Goal: Book appointment/travel/reservation

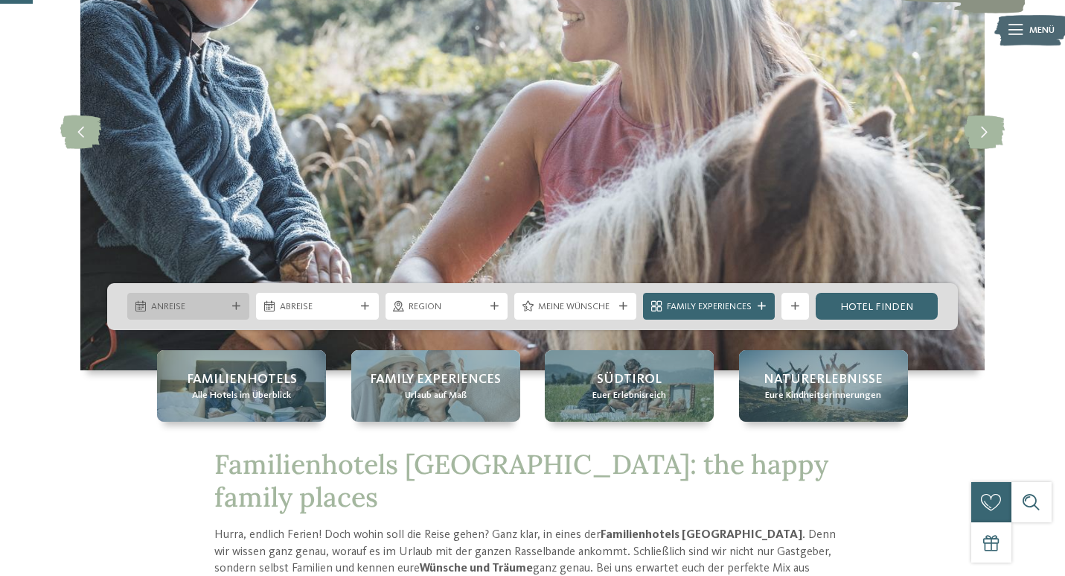
click at [217, 293] on div "Anreise" at bounding box center [188, 306] width 122 height 27
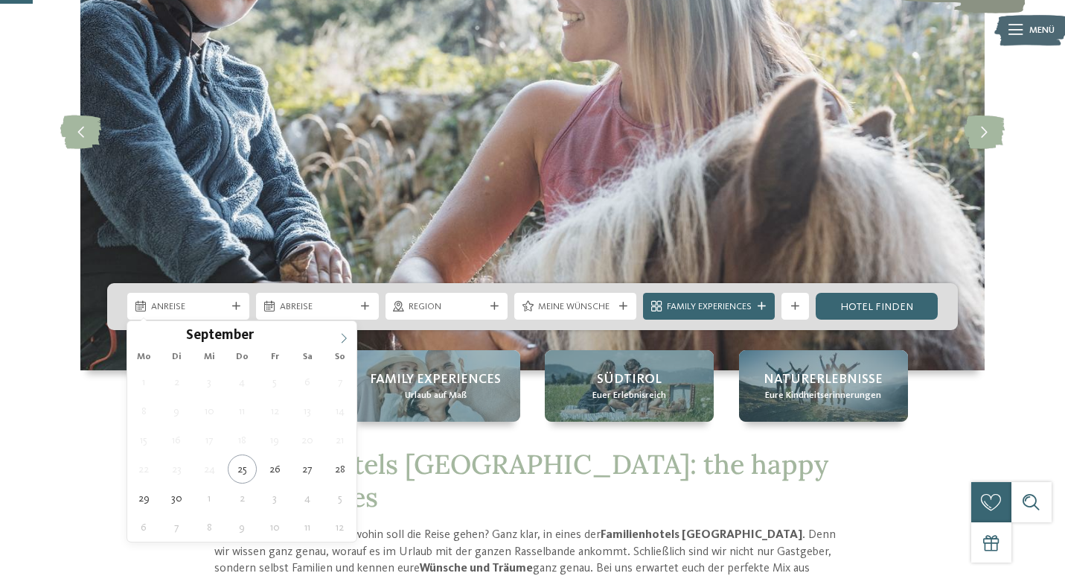
click at [344, 334] on icon at bounding box center [344, 338] width 10 height 10
type div "[DATE]"
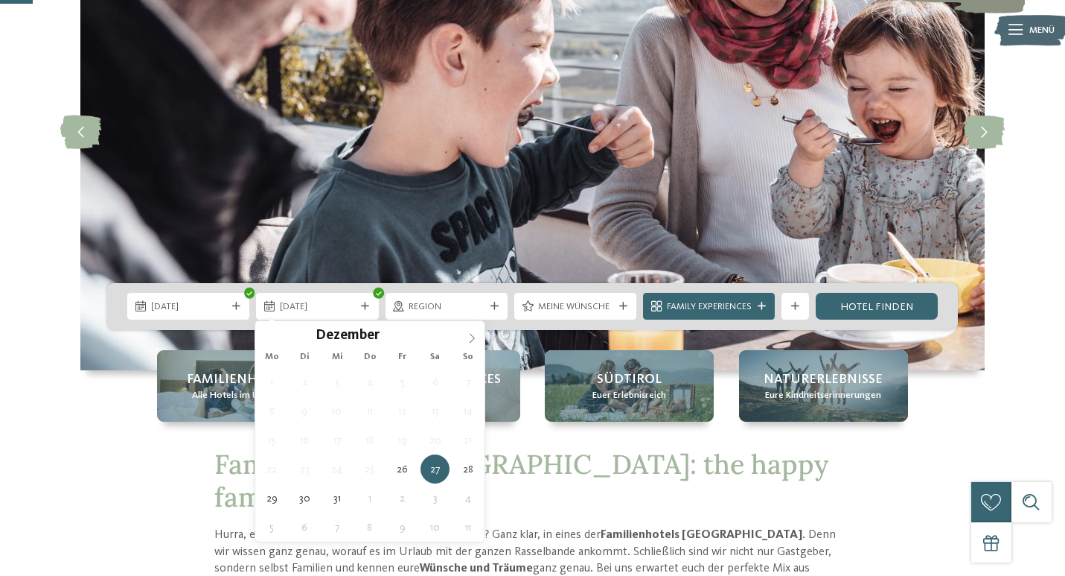
type input "****"
click at [469, 340] on icon at bounding box center [472, 338] width 10 height 10
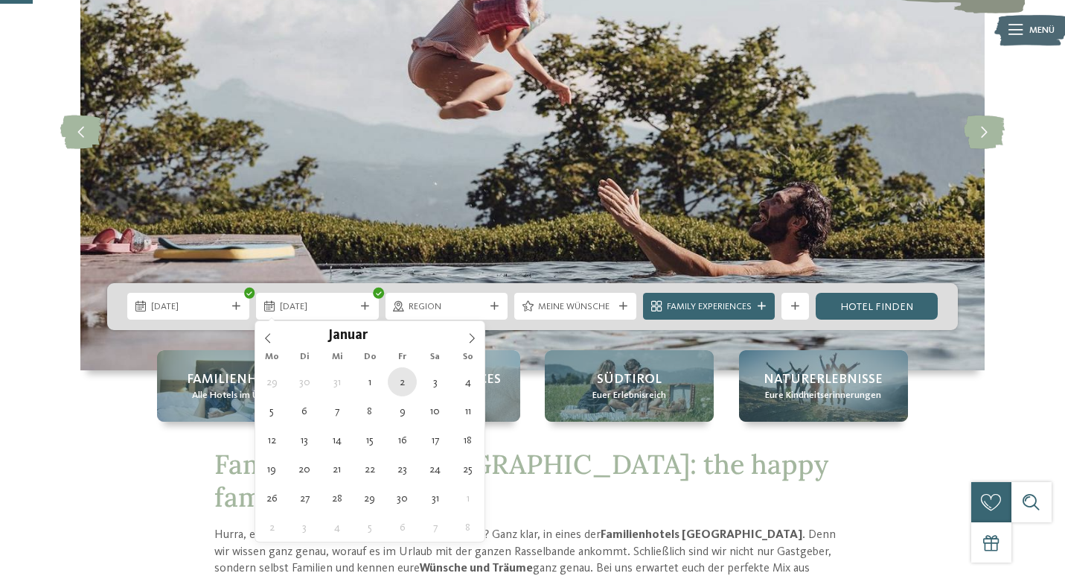
type div "[DATE]"
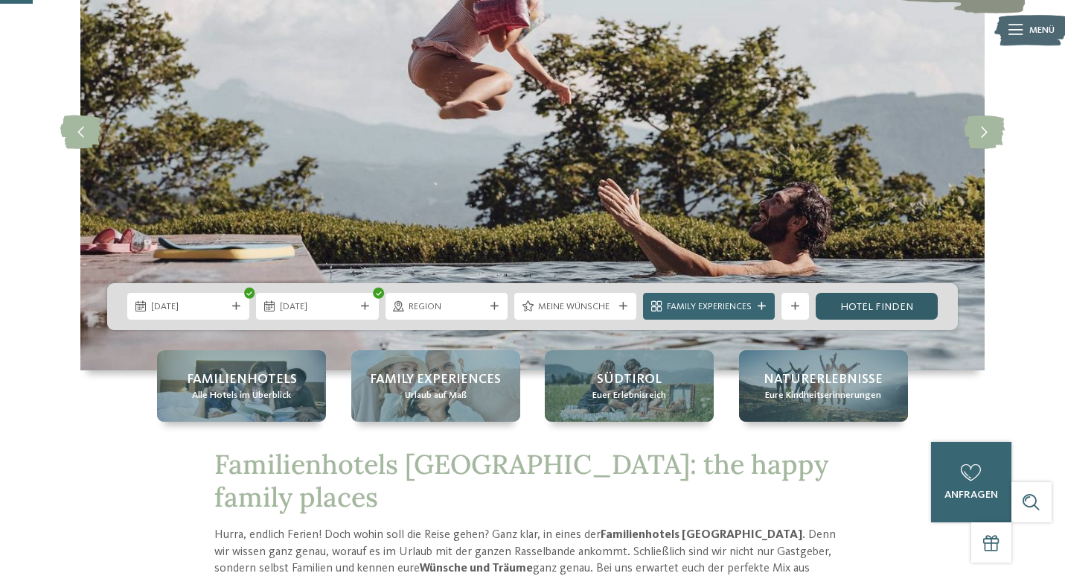
click at [849, 305] on link "Hotel finden" at bounding box center [877, 306] width 122 height 27
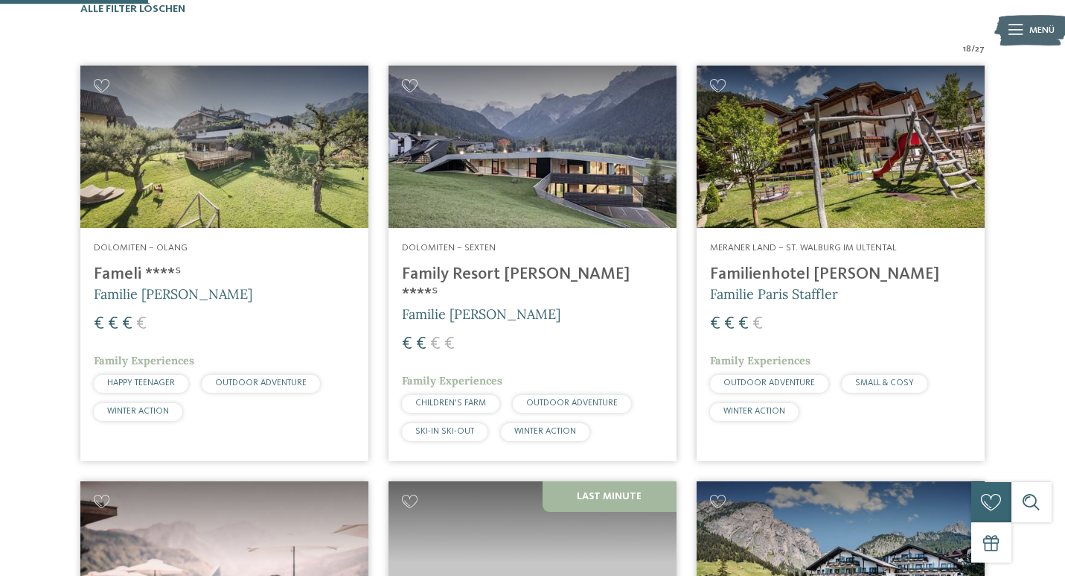
scroll to position [459, 0]
